Goal: Navigation & Orientation: Find specific page/section

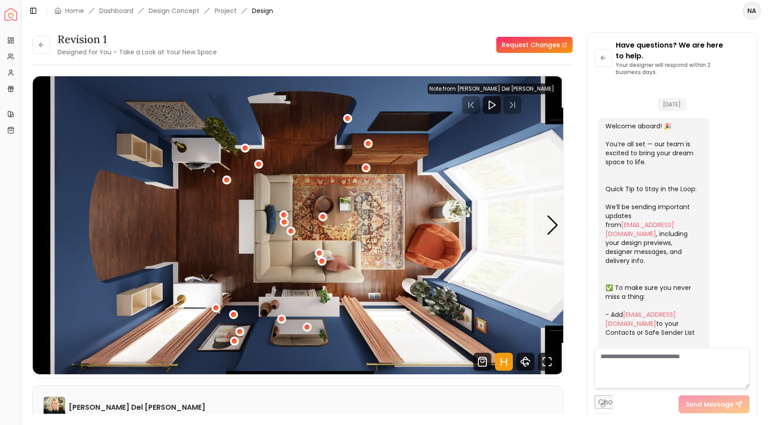
scroll to position [724, 0]
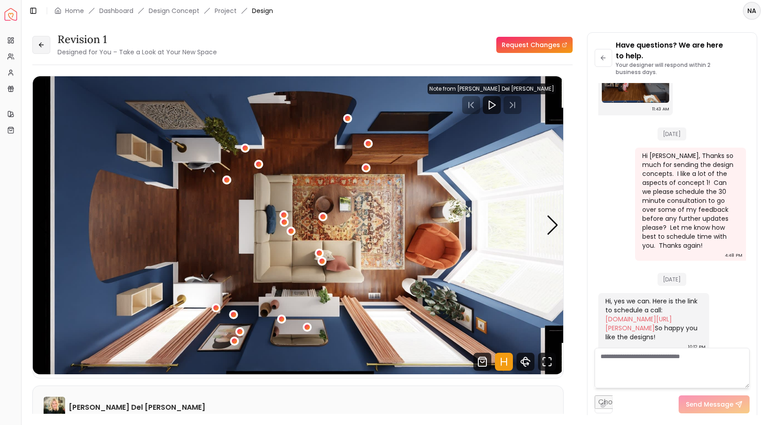
click at [40, 48] on icon at bounding box center [41, 44] width 7 height 7
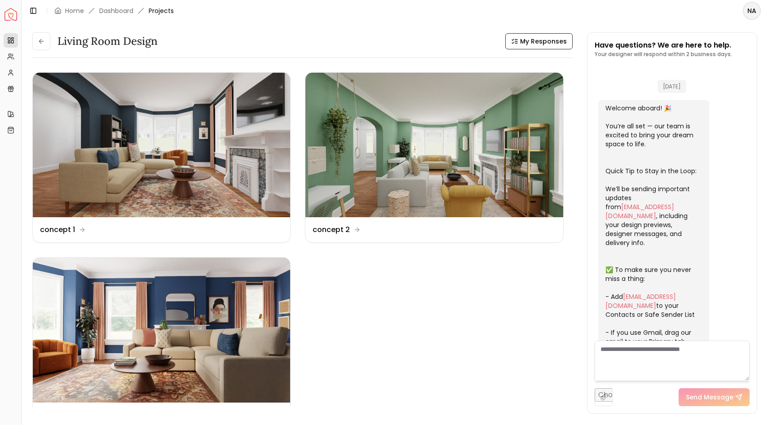
scroll to position [713, 0]
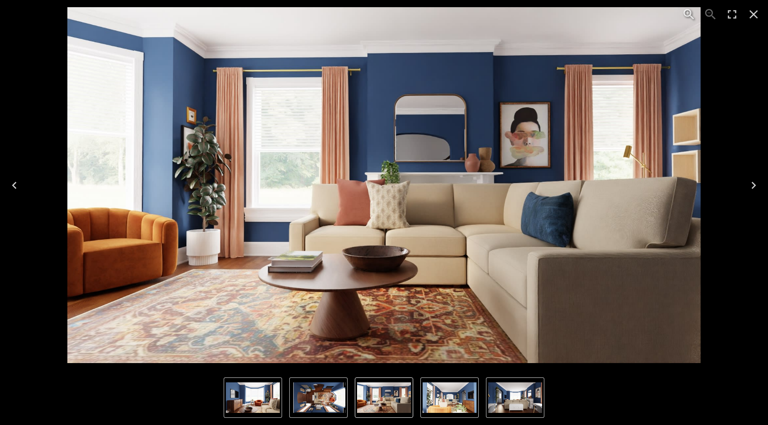
scroll to position [724, 0]
